Goal: Task Accomplishment & Management: Use online tool/utility

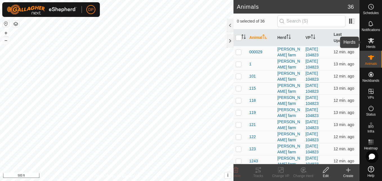
click at [372, 40] on icon at bounding box center [371, 40] width 7 height 7
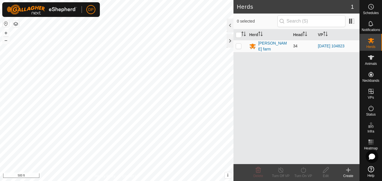
click at [238, 46] on p-checkbox at bounding box center [239, 46] width 6 height 5
checkbox input "true"
click at [302, 168] on icon at bounding box center [303, 169] width 7 height 7
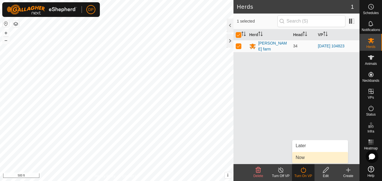
click at [304, 156] on link "Now" at bounding box center [320, 157] width 56 height 11
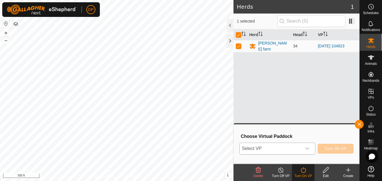
click at [307, 149] on icon "dropdown trigger" at bounding box center [307, 148] width 5 height 5
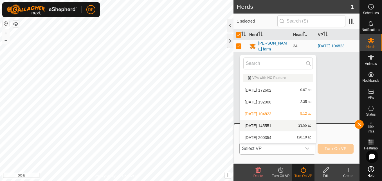
click at [301, 125] on li "2025-08-07 145551 23.55 ac" at bounding box center [278, 125] width 76 height 11
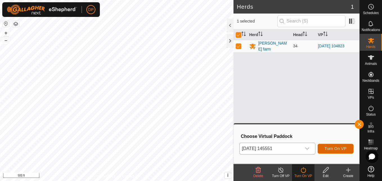
click at [326, 145] on button "Turn On VP" at bounding box center [336, 149] width 36 height 10
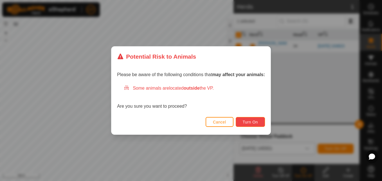
click at [254, 123] on span "Turn On" at bounding box center [250, 122] width 15 height 5
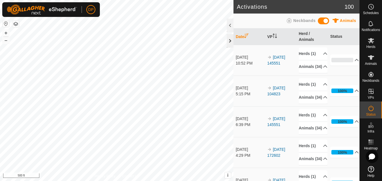
click at [229, 39] on div at bounding box center [230, 41] width 7 height 14
